Goal: Information Seeking & Learning: Learn about a topic

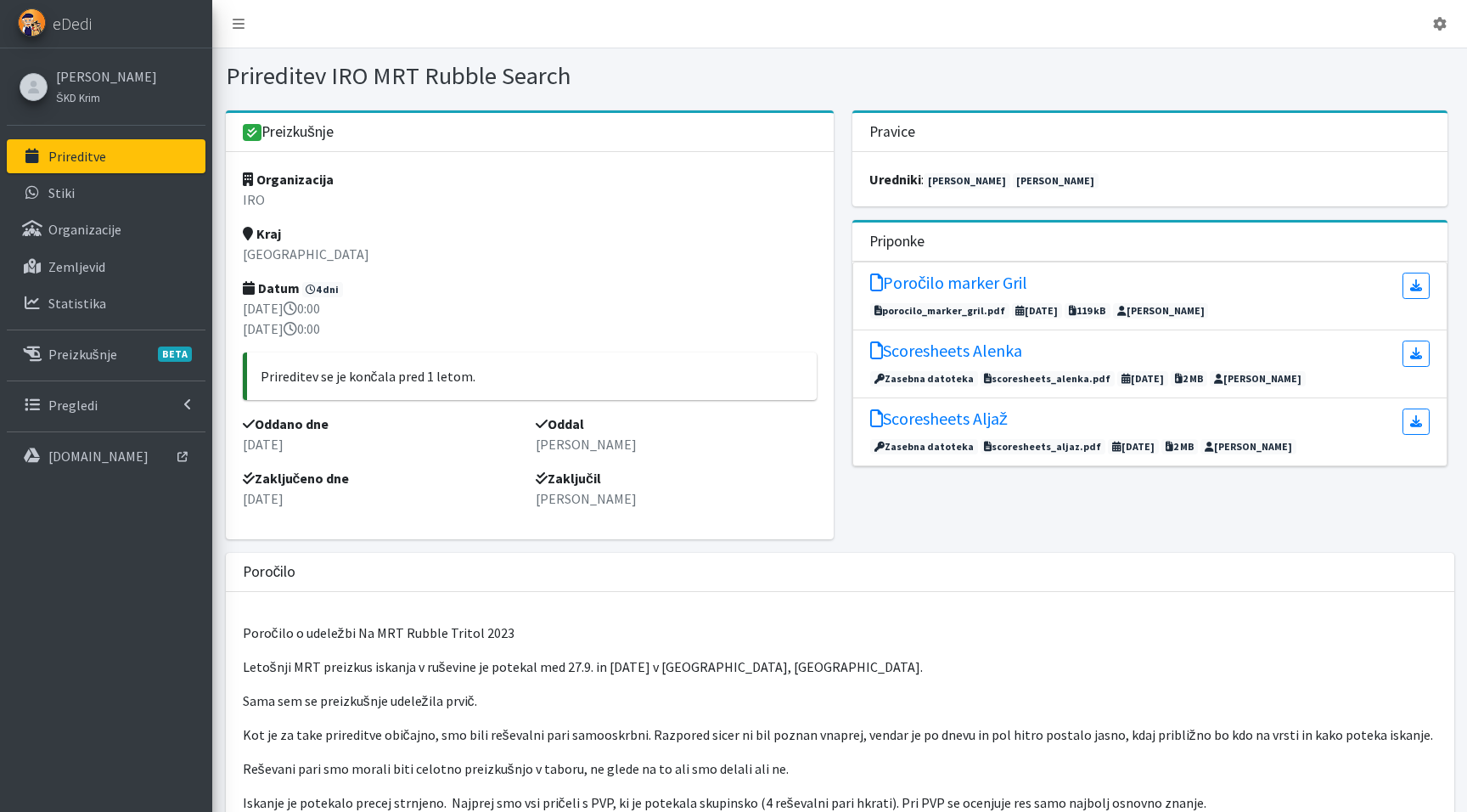
scroll to position [79, 0]
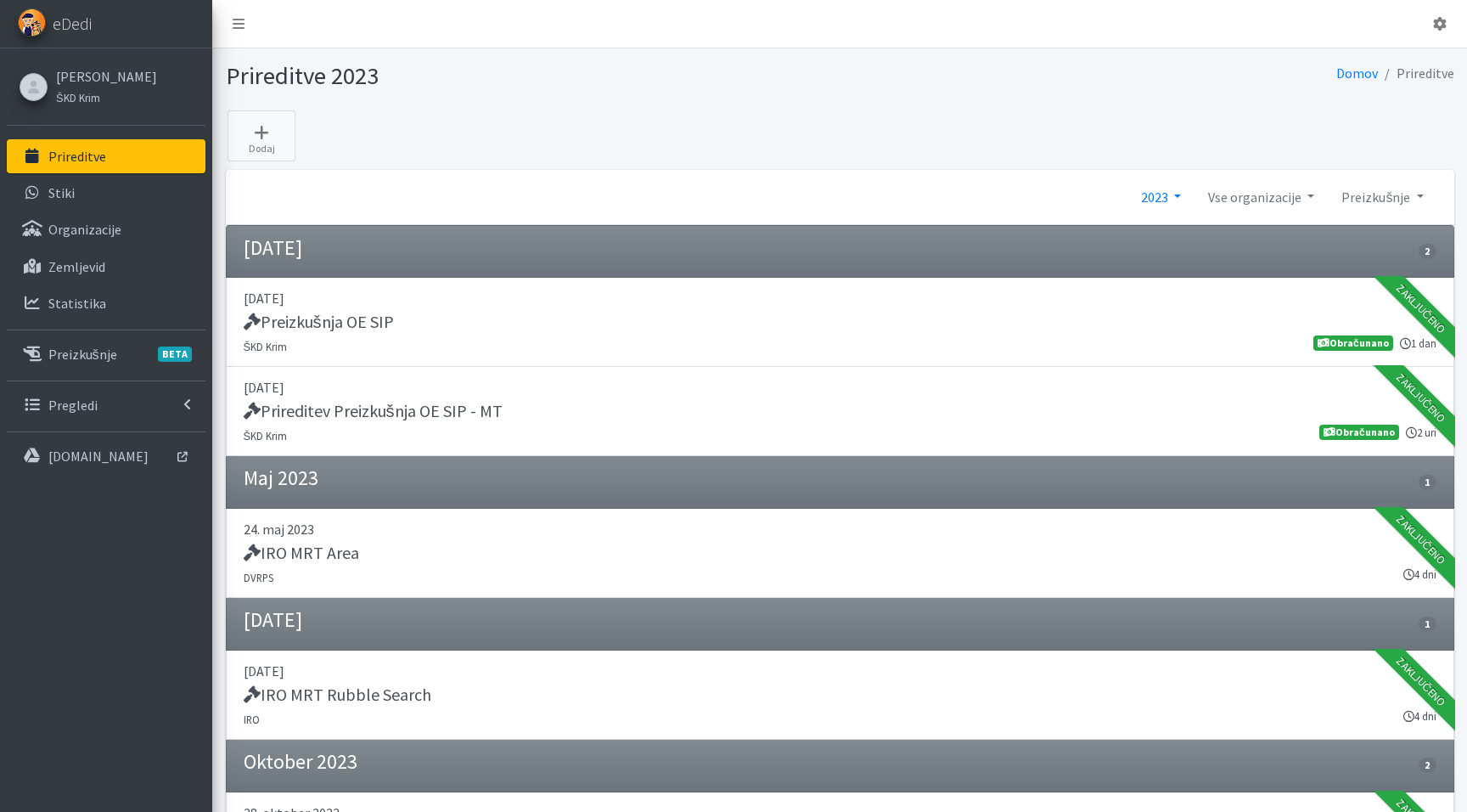
click at [1167, 189] on link "2023" at bounding box center [1161, 196] width 67 height 34
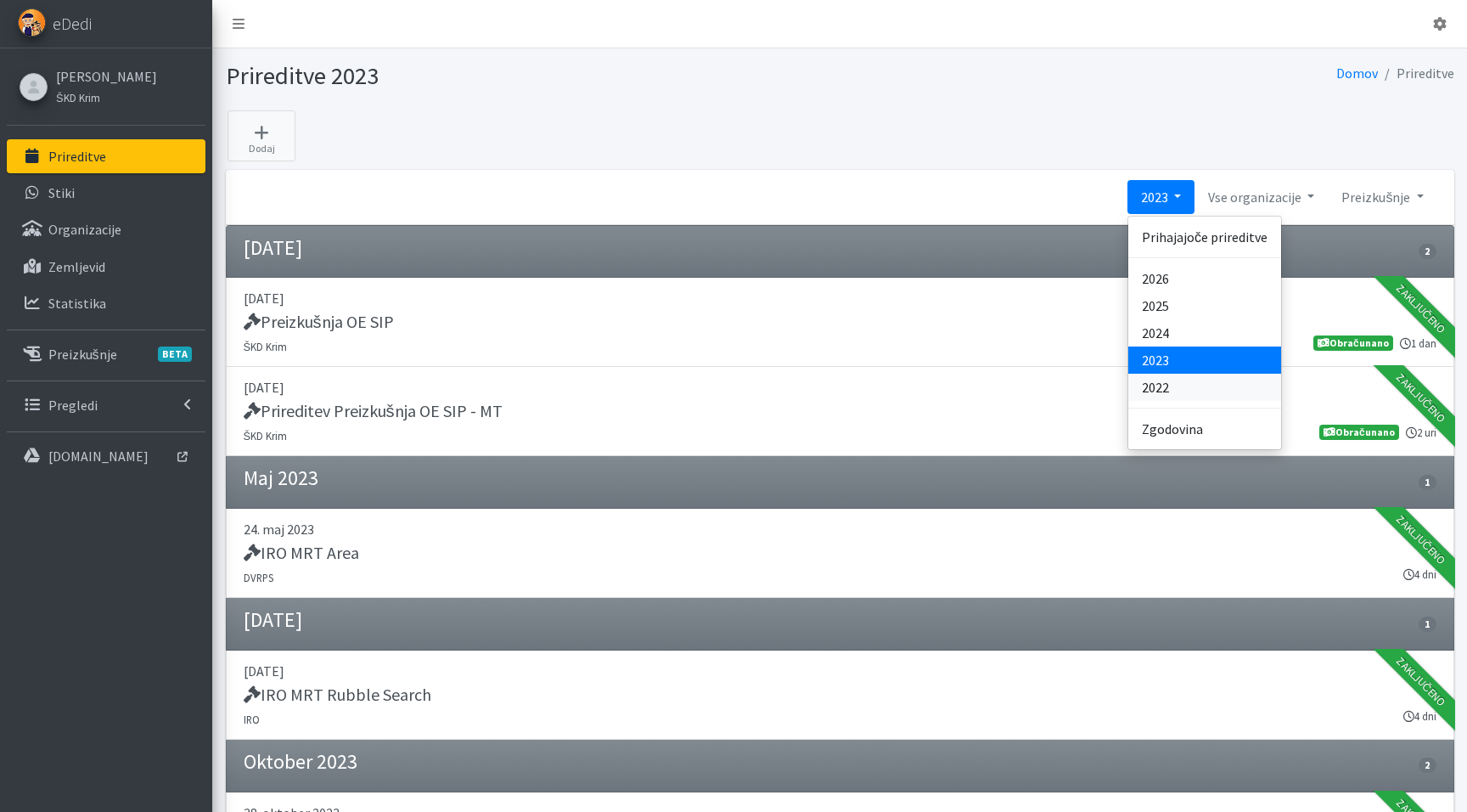
click at [1155, 385] on link "2022" at bounding box center [1204, 386] width 153 height 27
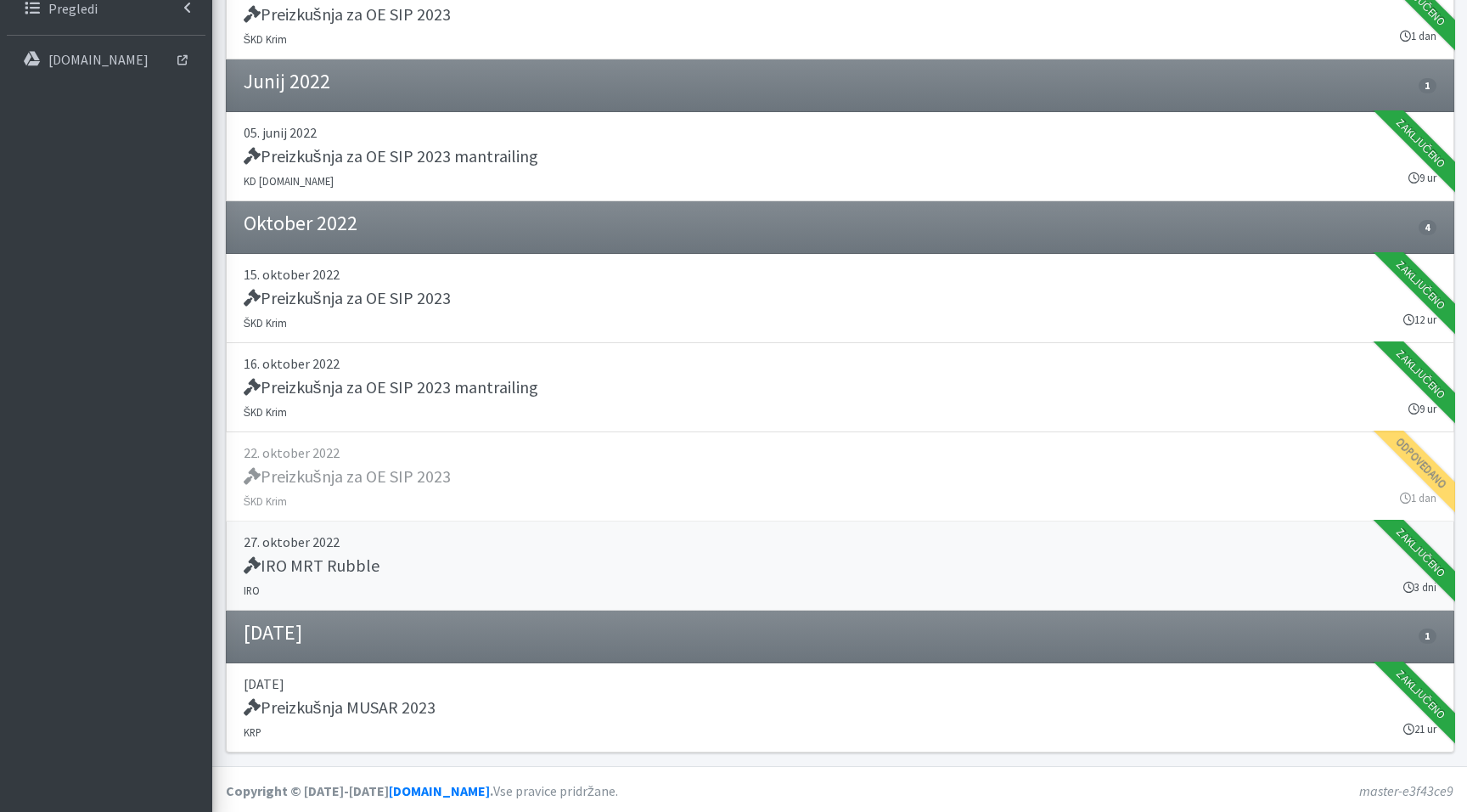
scroll to position [396, 0]
click at [469, 541] on p "27. oktober 2022" at bounding box center [839, 543] width 1193 height 21
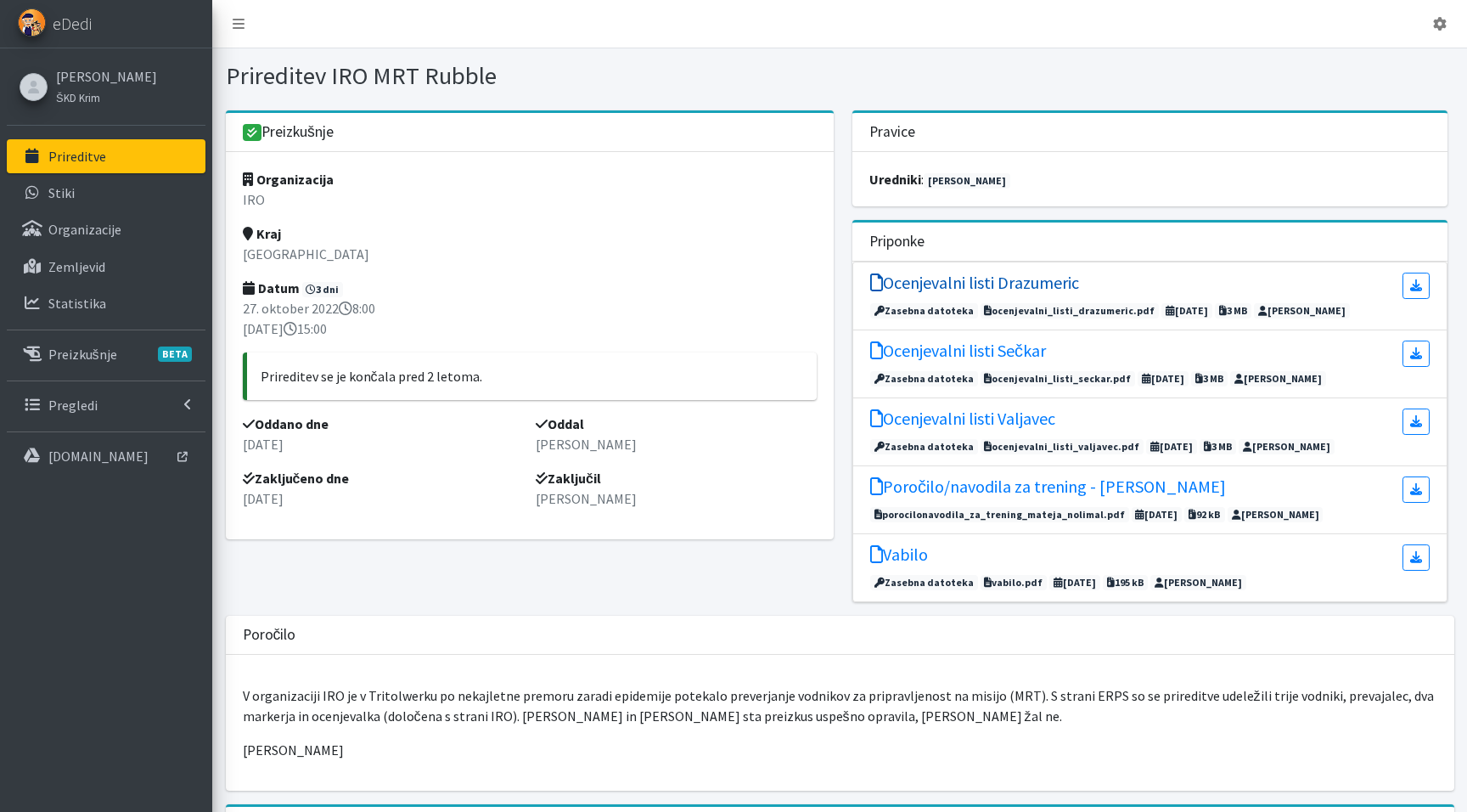
click at [1021, 285] on h5 "Ocenjevalni listi Drazumeric" at bounding box center [974, 283] width 209 height 21
click at [950, 349] on h5 "Ocenjevalni listi Sečkar" at bounding box center [958, 351] width 176 height 21
click at [1021, 418] on h5 "Ocenjevalni listi Valjavec" at bounding box center [963, 419] width 185 height 21
click at [1054, 483] on h5 "Poročilo/navodila za trening - [PERSON_NAME]" at bounding box center [1048, 486] width 356 height 21
